Goal: Browse casually: Explore the website without a specific task or goal

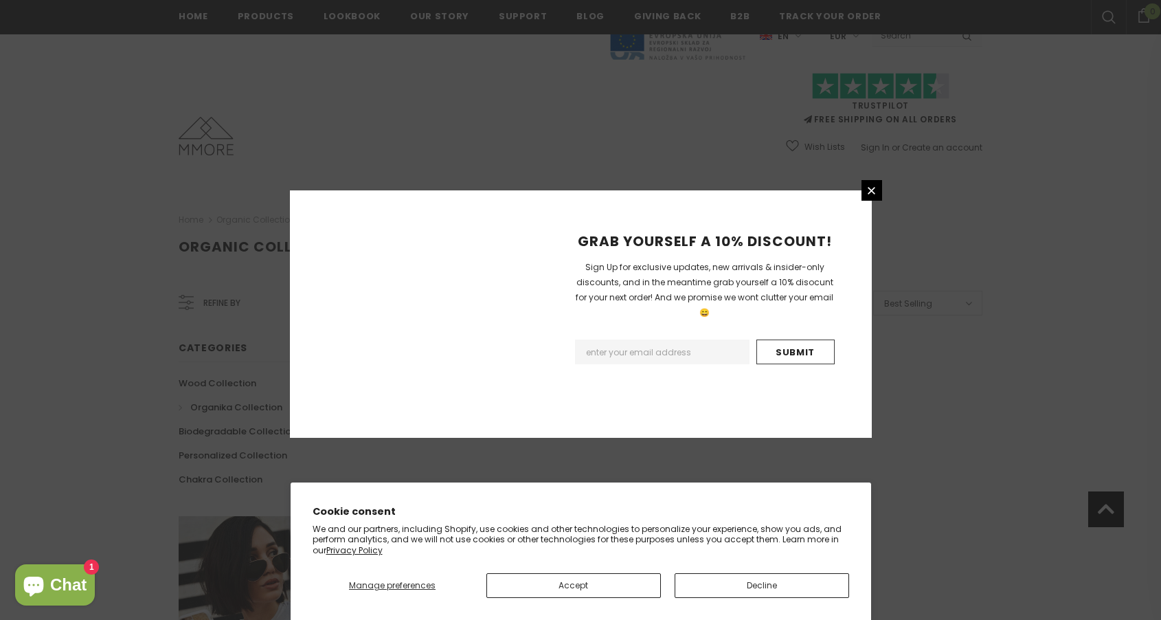
scroll to position [788, 0]
